Goal: Task Accomplishment & Management: Use online tool/utility

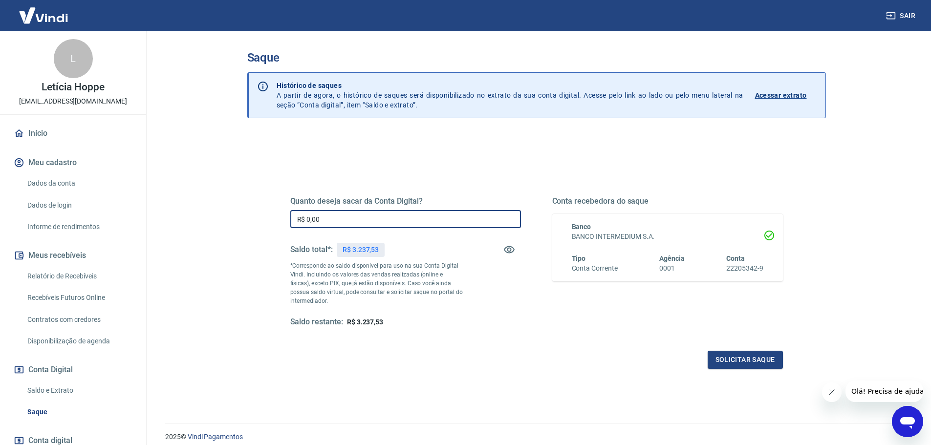
drag, startPoint x: 338, startPoint y: 216, endPoint x: 191, endPoint y: 206, distance: 148.0
click at [192, 206] on main "Saque Histórico de saques A partir de agora, o histórico de saques será disponi…" at bounding box center [537, 238] width 790 height 414
type input "R$ 3.237,53"
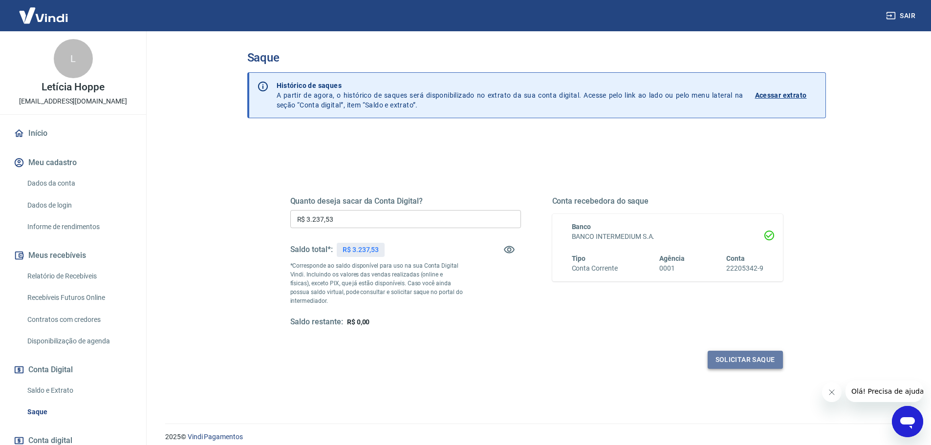
click at [740, 357] on button "Solicitar saque" at bounding box center [745, 360] width 75 height 18
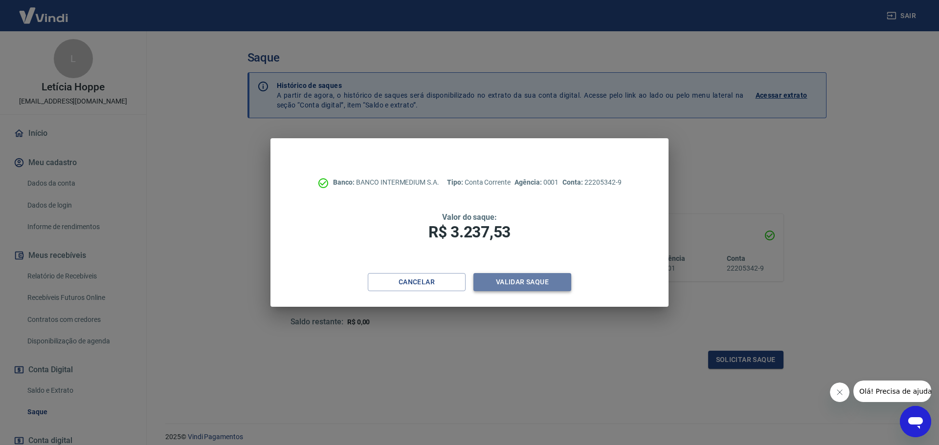
click at [495, 285] on button "Validar saque" at bounding box center [522, 282] width 98 height 18
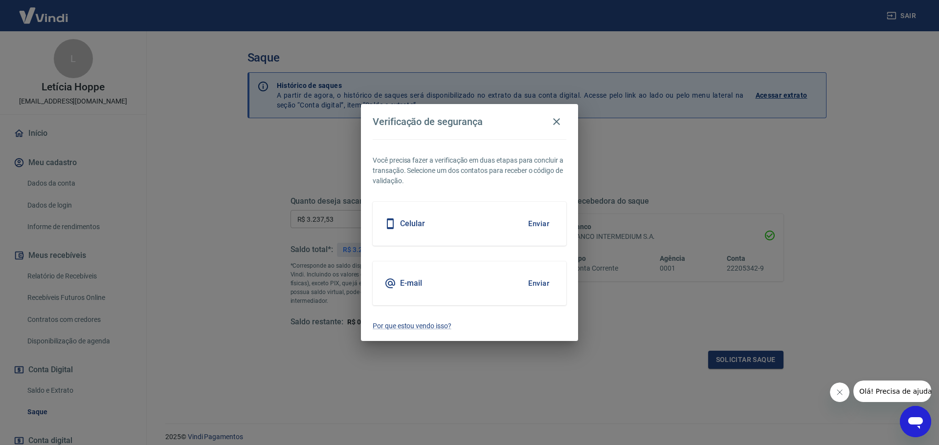
click at [543, 224] on button "Enviar" at bounding box center [539, 224] width 32 height 21
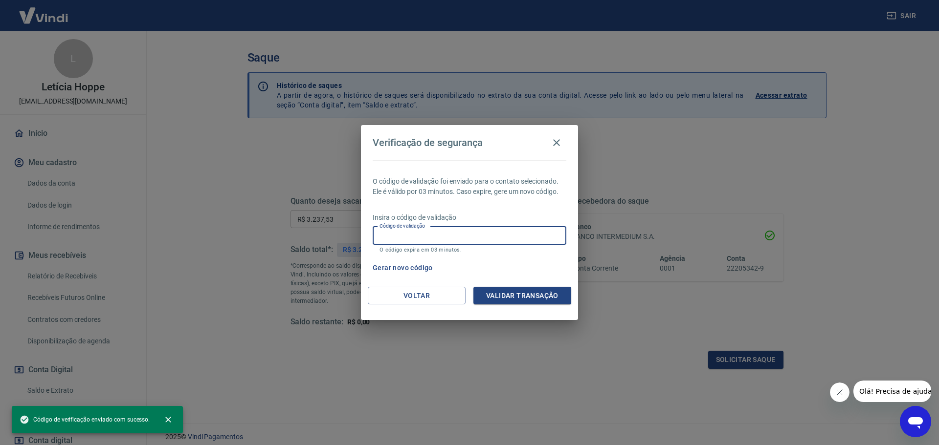
click at [459, 234] on input "Código de validação" at bounding box center [470, 236] width 194 height 18
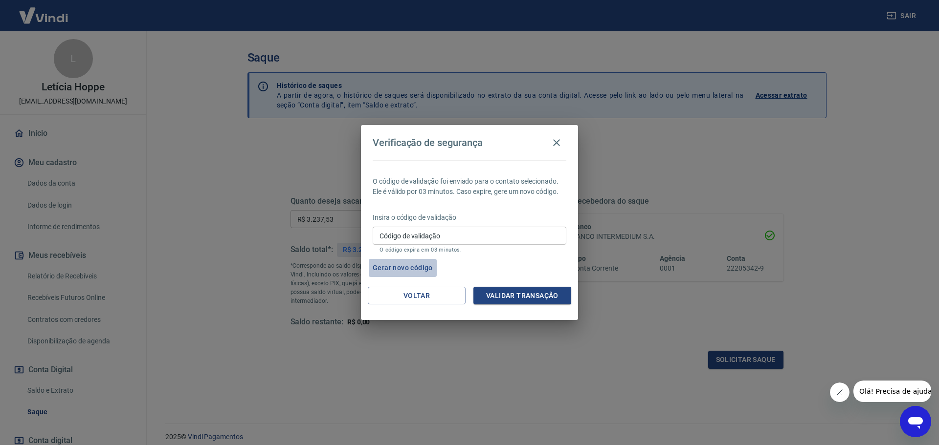
click at [409, 267] on button "Gerar novo código" at bounding box center [403, 268] width 68 height 18
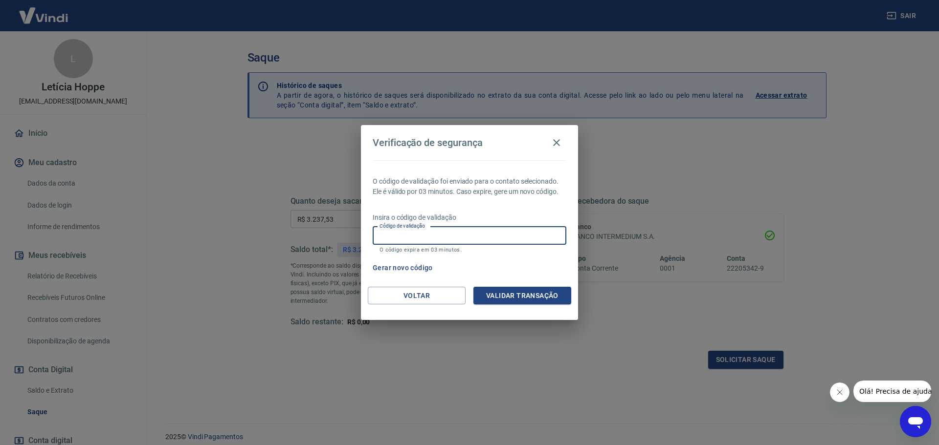
click at [461, 237] on input "Código de validação" at bounding box center [470, 236] width 194 height 18
click at [412, 262] on button "Gerar novo código" at bounding box center [403, 268] width 68 height 18
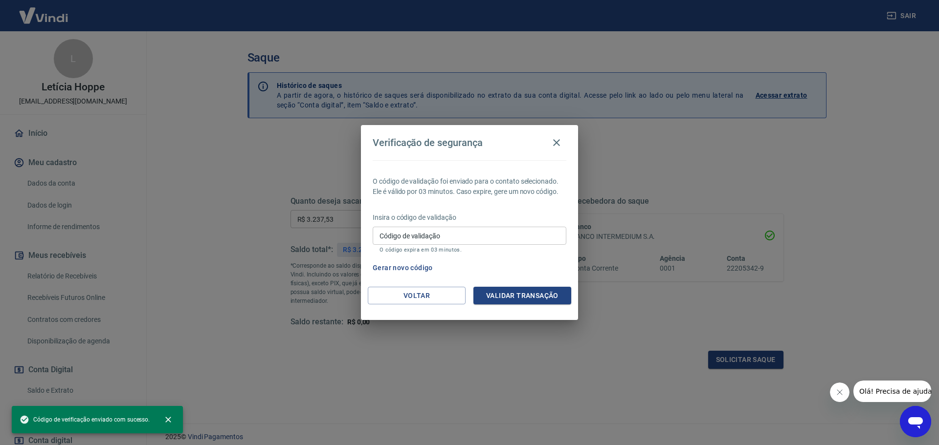
click at [451, 237] on input "Código de validação" at bounding box center [470, 236] width 194 height 18
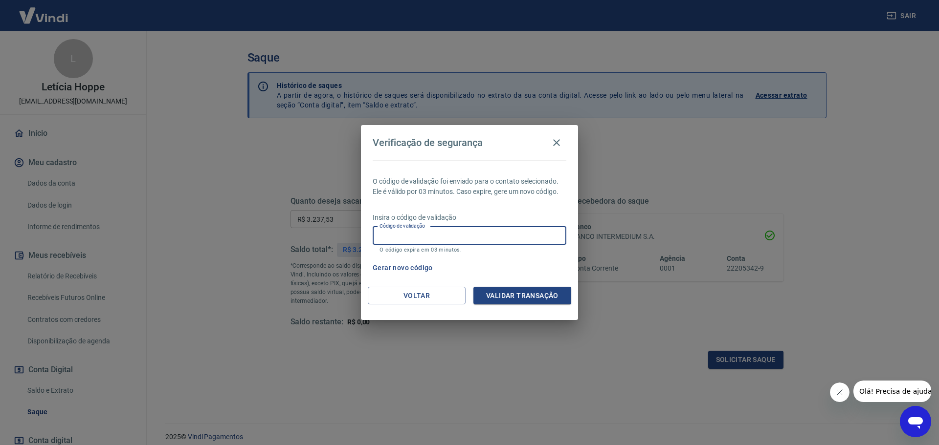
click at [553, 146] on icon "button" at bounding box center [557, 143] width 12 height 12
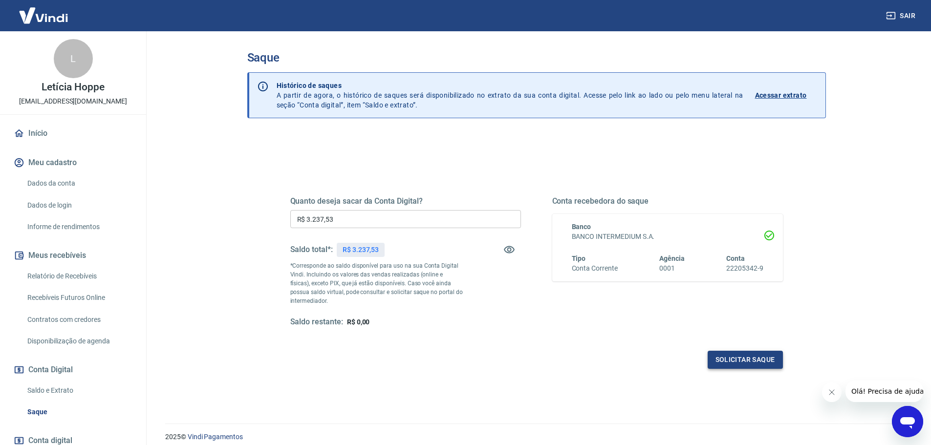
click at [741, 359] on button "Solicitar saque" at bounding box center [745, 360] width 75 height 18
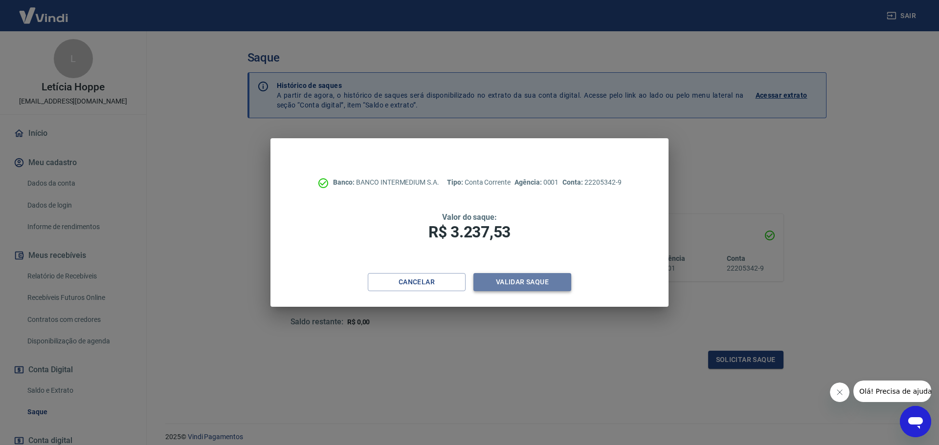
click at [523, 281] on button "Validar saque" at bounding box center [522, 282] width 98 height 18
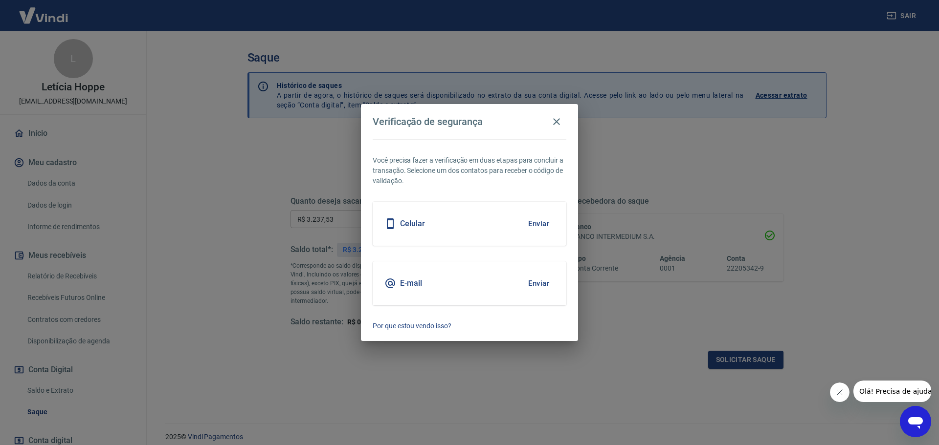
click at [543, 281] on button "Enviar" at bounding box center [539, 283] width 32 height 21
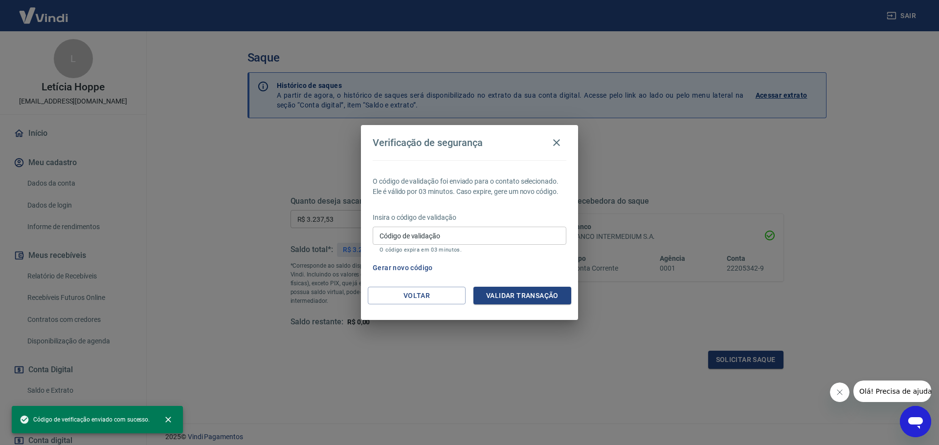
click at [459, 240] on input "Código de validação" at bounding box center [470, 236] width 194 height 18
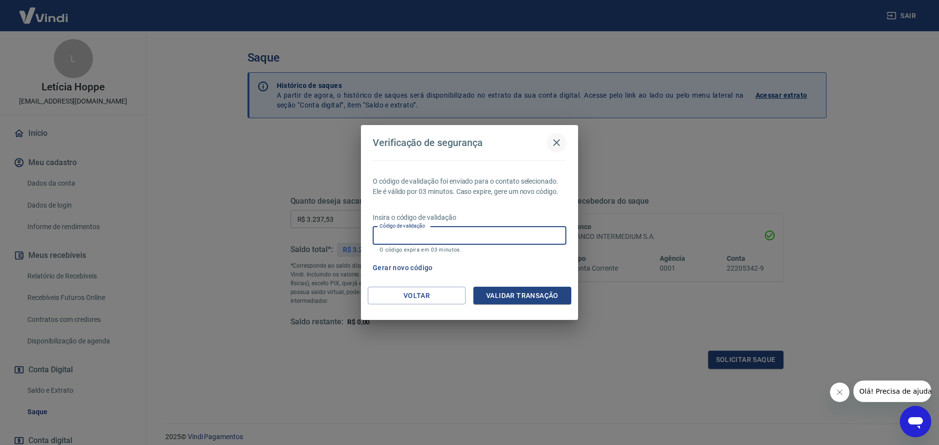
click at [557, 144] on icon "button" at bounding box center [556, 142] width 7 height 7
